Goal: Communication & Community: Answer question/provide support

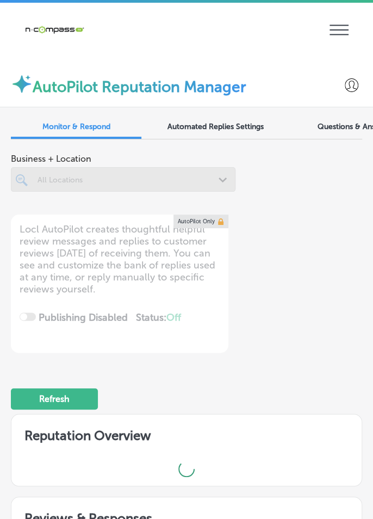
scroll to position [54, 0]
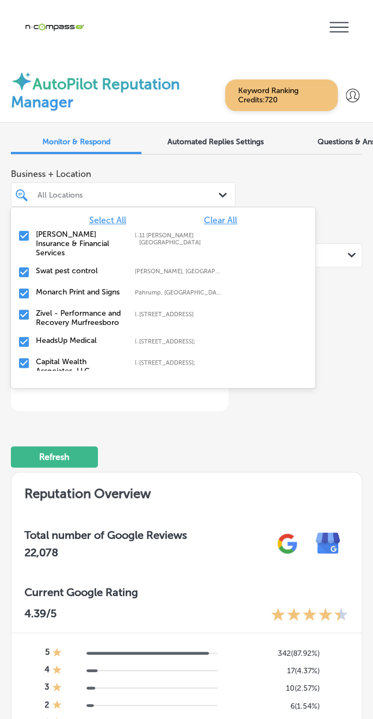
type textarea "x"
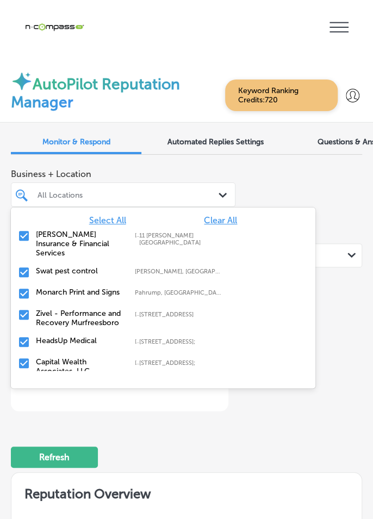
click at [242, 225] on div "[PERSON_NAME] Insurance & Financial Services [STREET_ADDRESS][PERSON_NAME] [STR…" at bounding box center [163, 243] width 305 height 36
type input "ma"
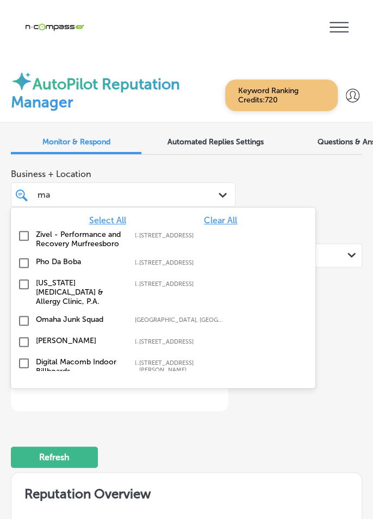
type textarea "x"
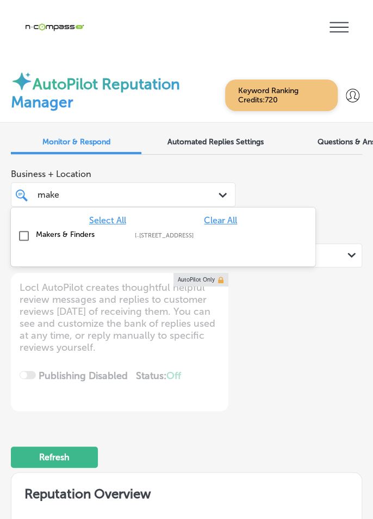
type input "maker"
click at [29, 229] on input "checkbox" at bounding box center [23, 235] width 13 height 13
type textarea "x"
type input "maker"
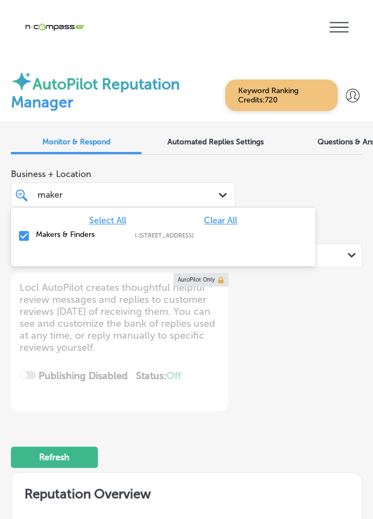
click at [347, 163] on div "Business + Location option [STREET_ADDRESS]. option focused, 1 of 150. 2 result…" at bounding box center [186, 215] width 351 height 104
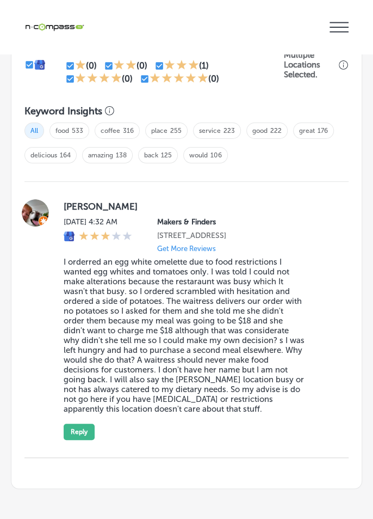
scroll to position [58, 0]
click at [85, 423] on button "Reply" at bounding box center [79, 431] width 31 height 16
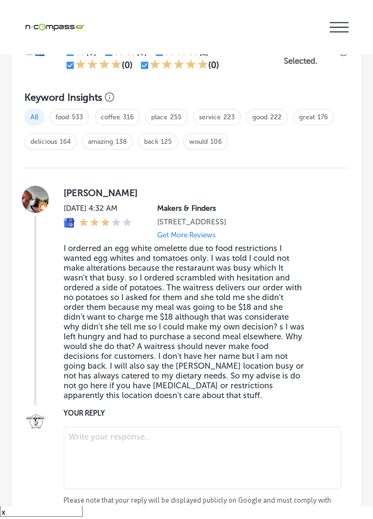
scroll to position [1234, 0]
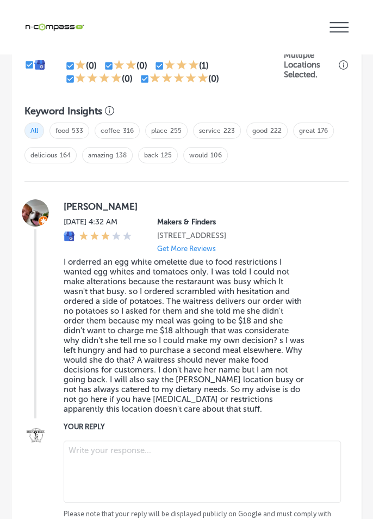
click at [225, 440] on textarea at bounding box center [202, 471] width 277 height 62
type textarea "x"
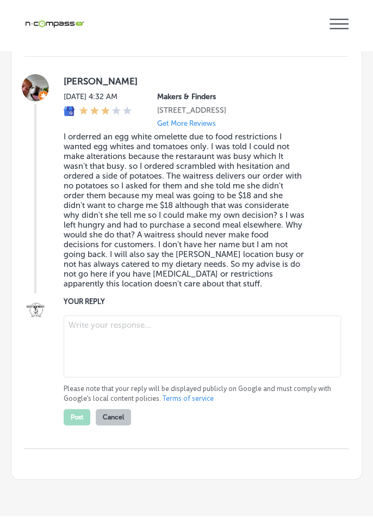
scroll to position [1364, 0]
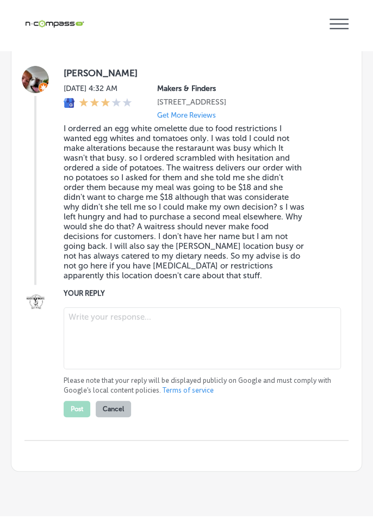
type textarea "We sincerely apologize for the frustrating experience you had at Makers & Finde…"
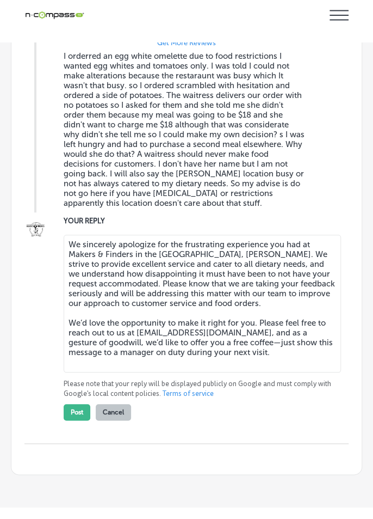
scroll to position [1440, 0]
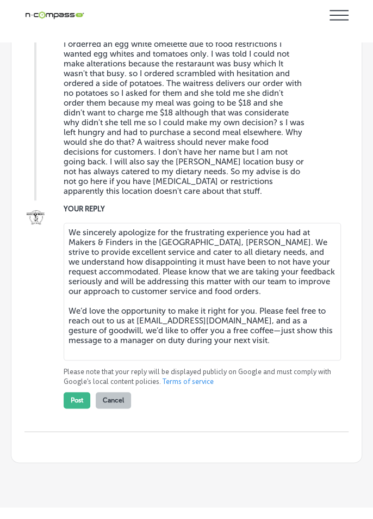
type textarea "x"
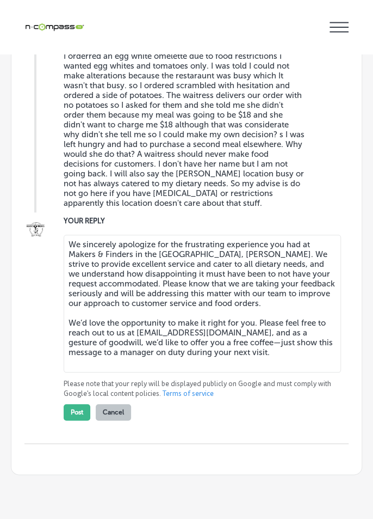
scroll to position [1427, 0]
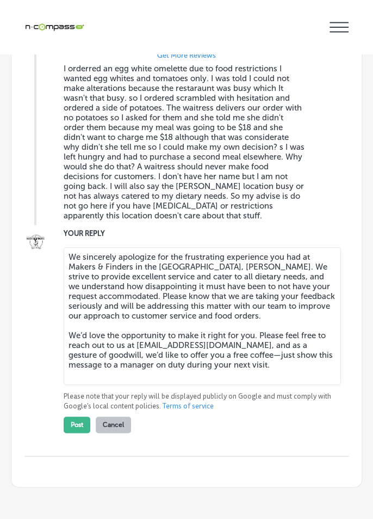
type textarea "We sincerely apologize for the frustrating experience you had at Makers & Finde…"
click at [85, 416] on button "Post" at bounding box center [77, 424] width 27 height 16
type textarea "x"
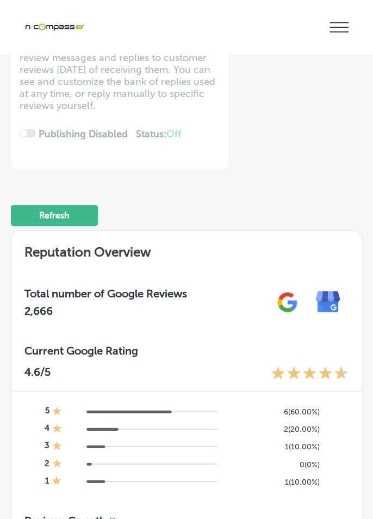
scroll to position [243, 0]
